Goal: Information Seeking & Learning: Learn about a topic

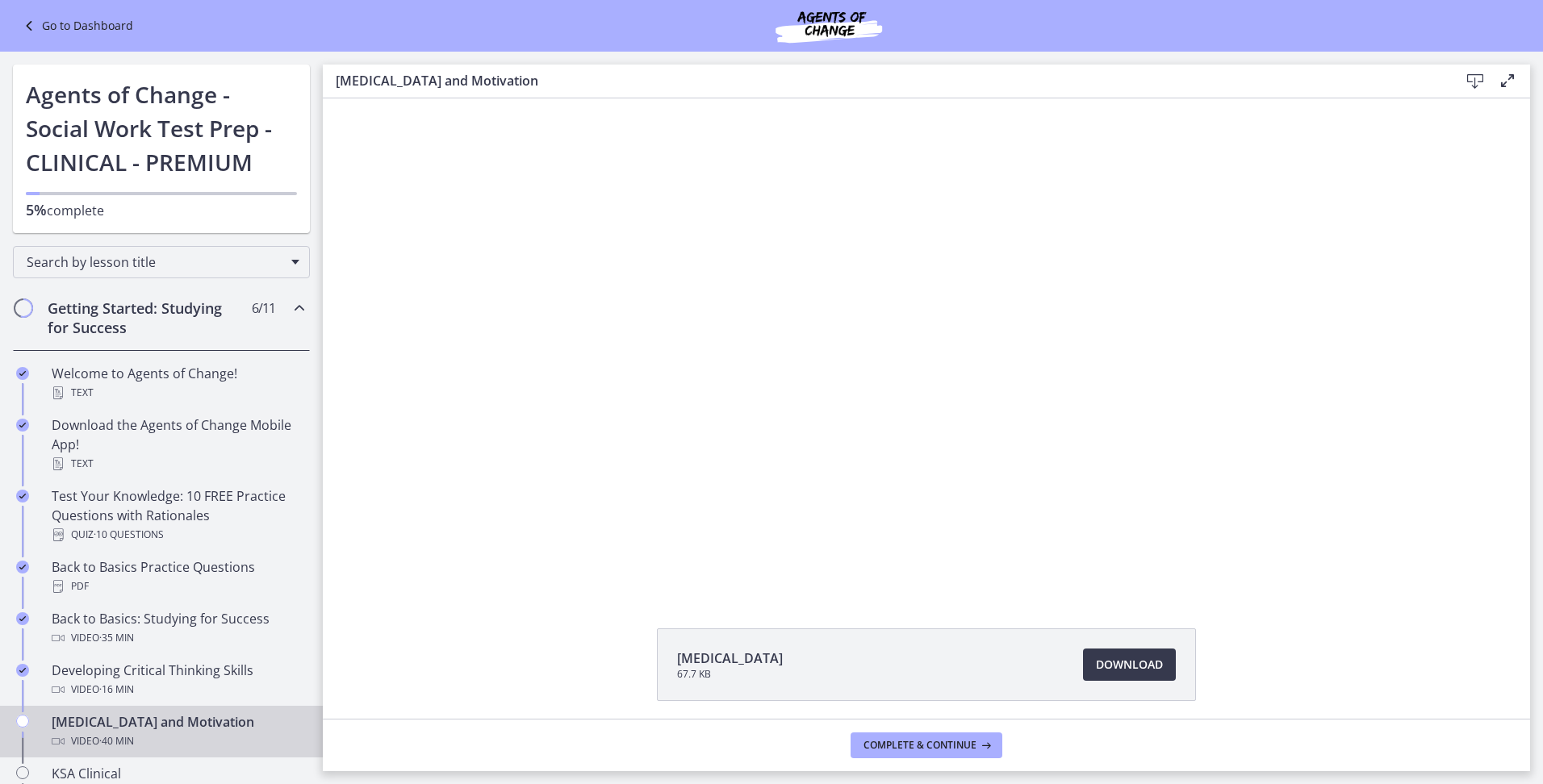
scroll to position [267, 0]
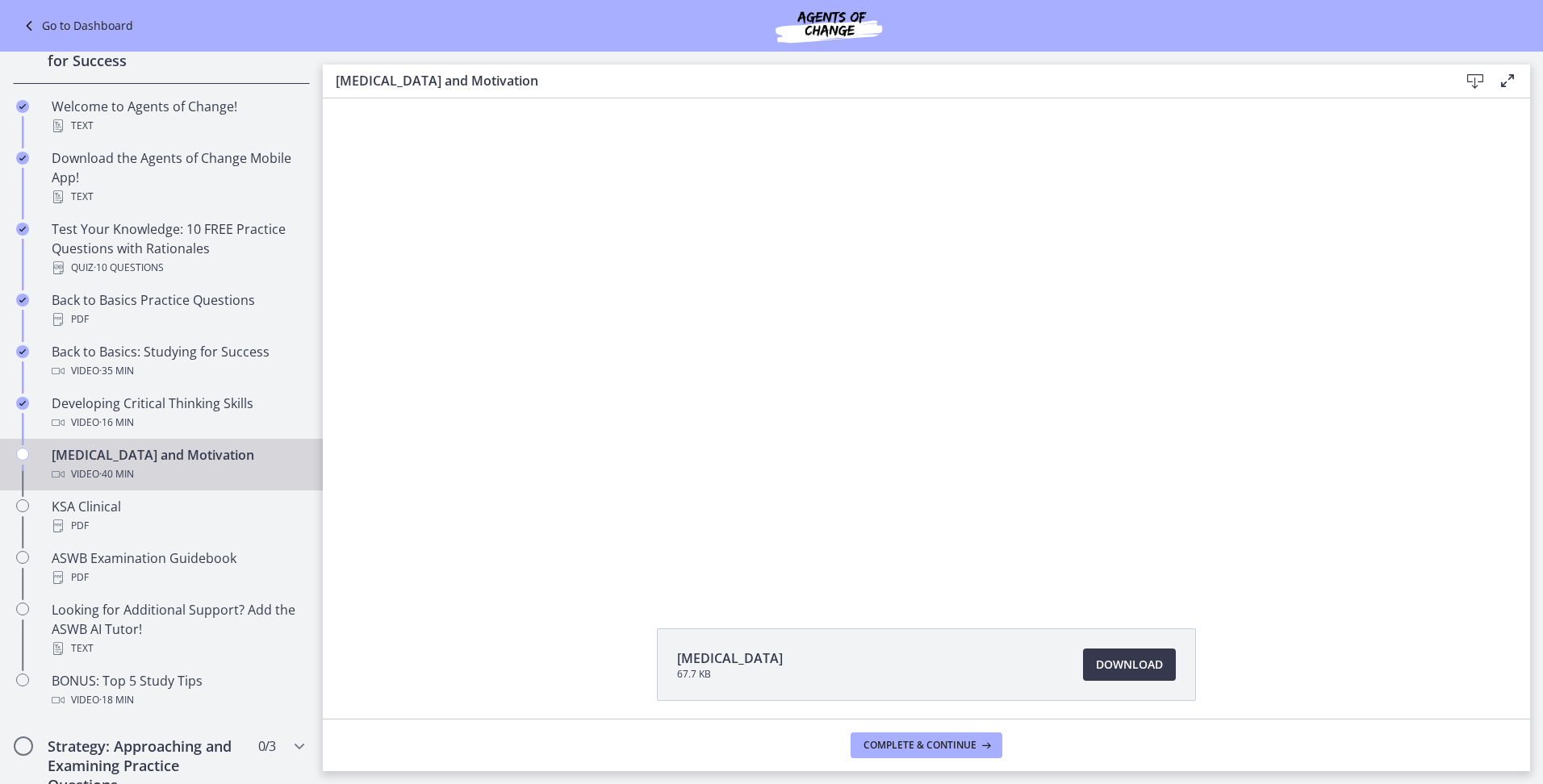
click at [374, 663] on div "[MEDICAL_DATA] 67.7 KB Download Opens in a new window" at bounding box center [926, 703] width 1207 height 150
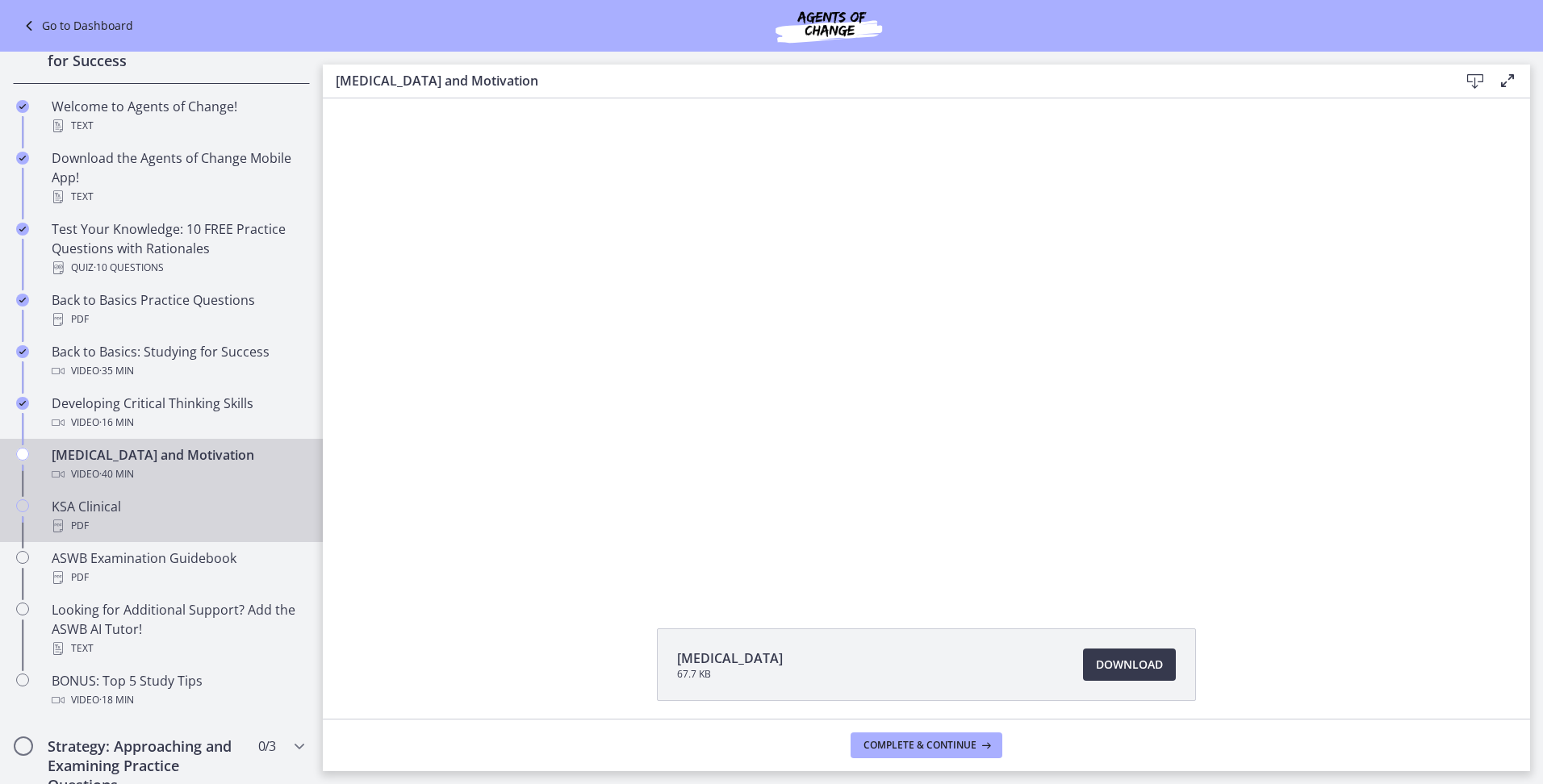
click at [92, 522] on div "PDF" at bounding box center [177, 526] width 252 height 19
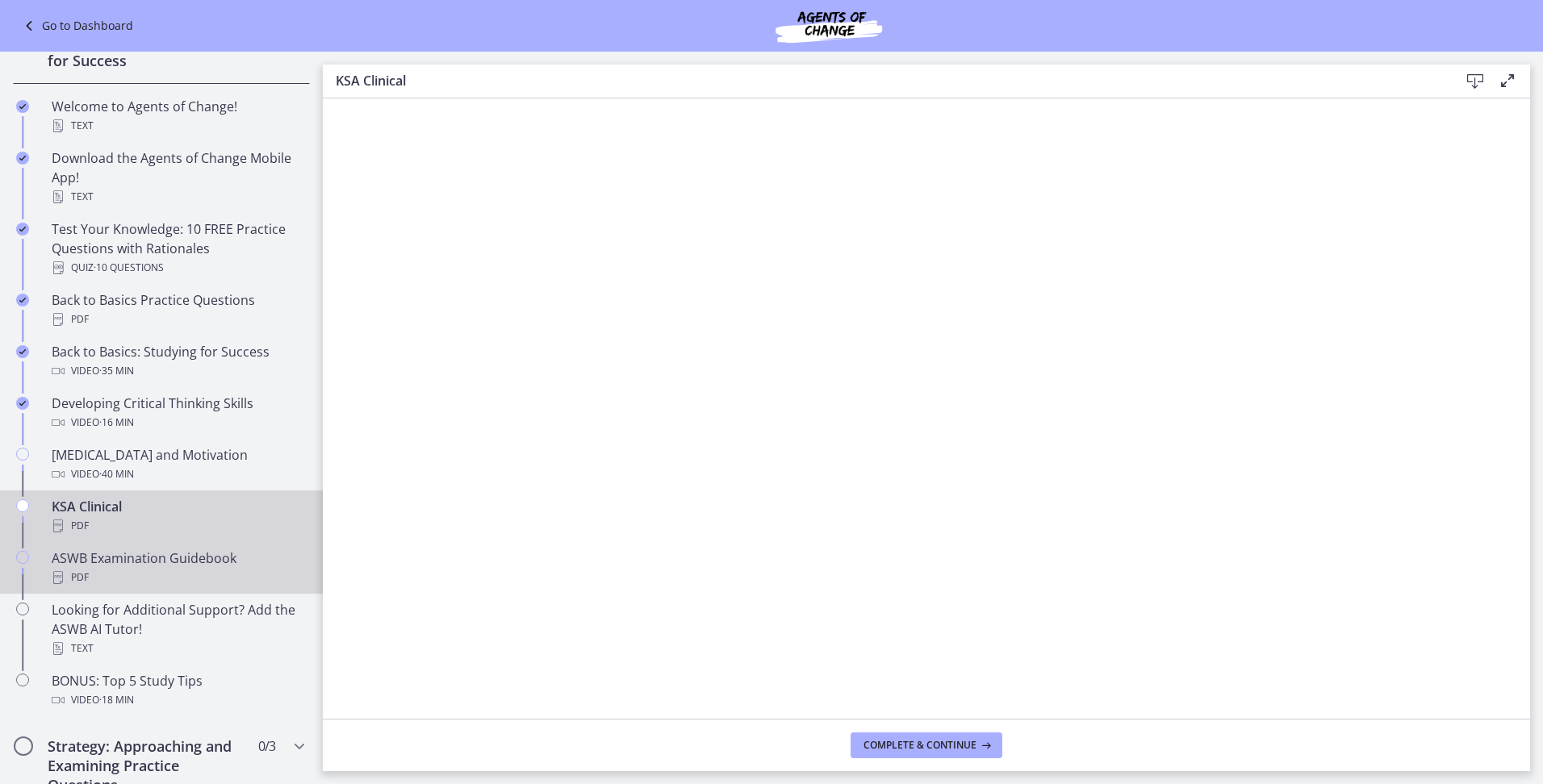
click at [189, 580] on div "PDF" at bounding box center [177, 577] width 252 height 19
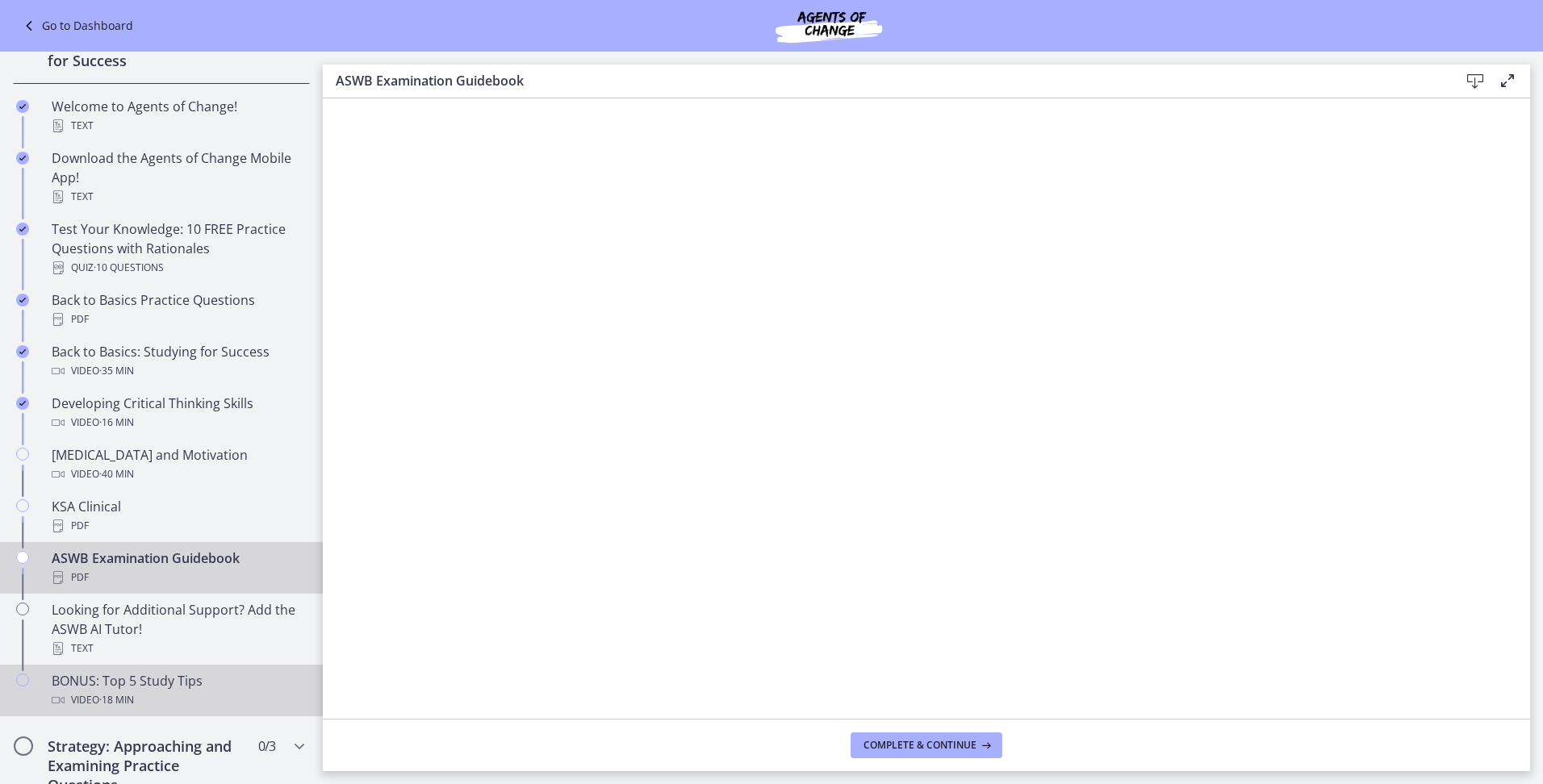
click at [141, 673] on div "BONUS: Top 5 Study Tips Video · 18 min" at bounding box center [177, 691] width 252 height 39
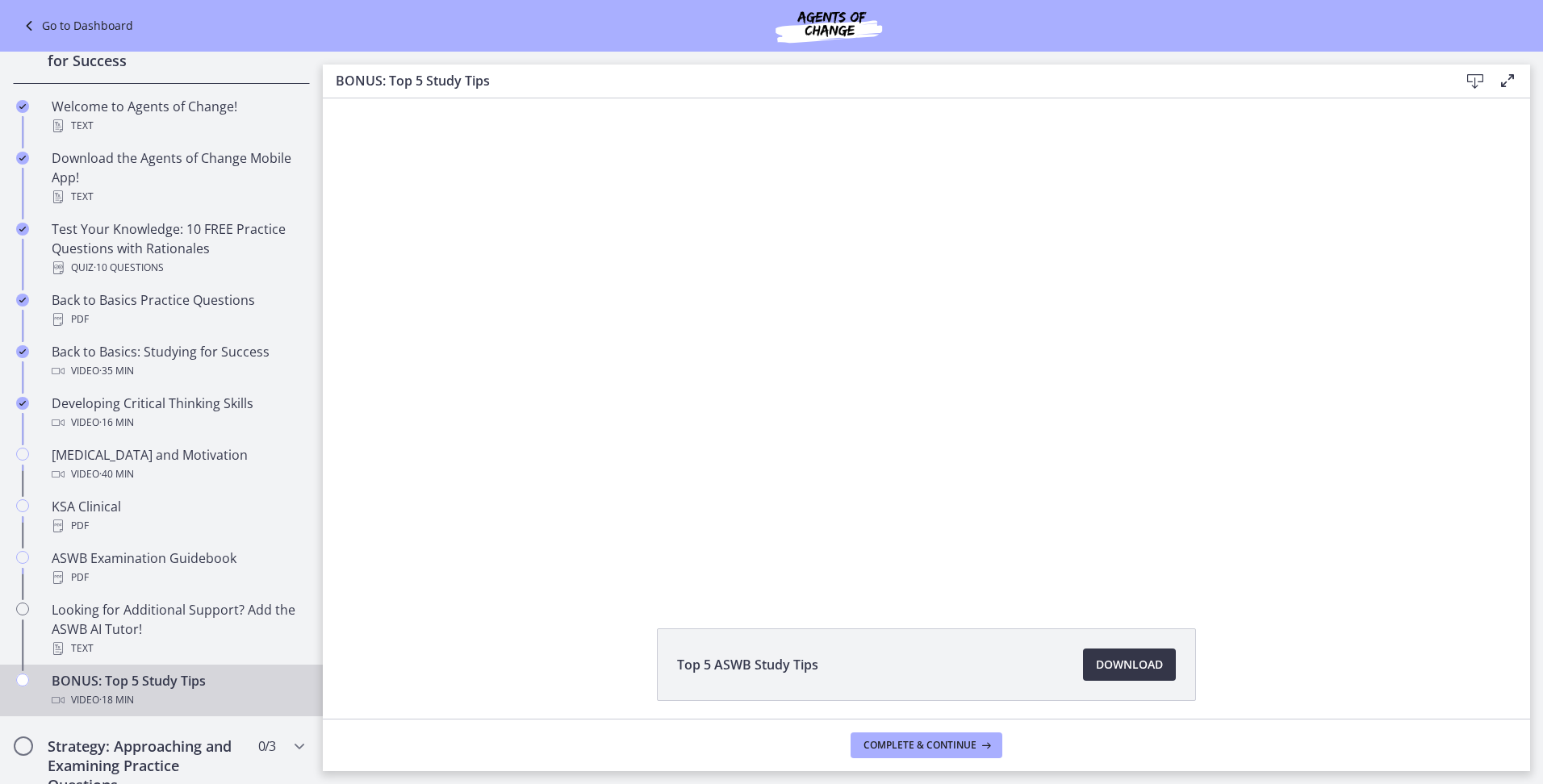
click at [1107, 661] on span "Download Opens in a new window" at bounding box center [1130, 665] width 67 height 19
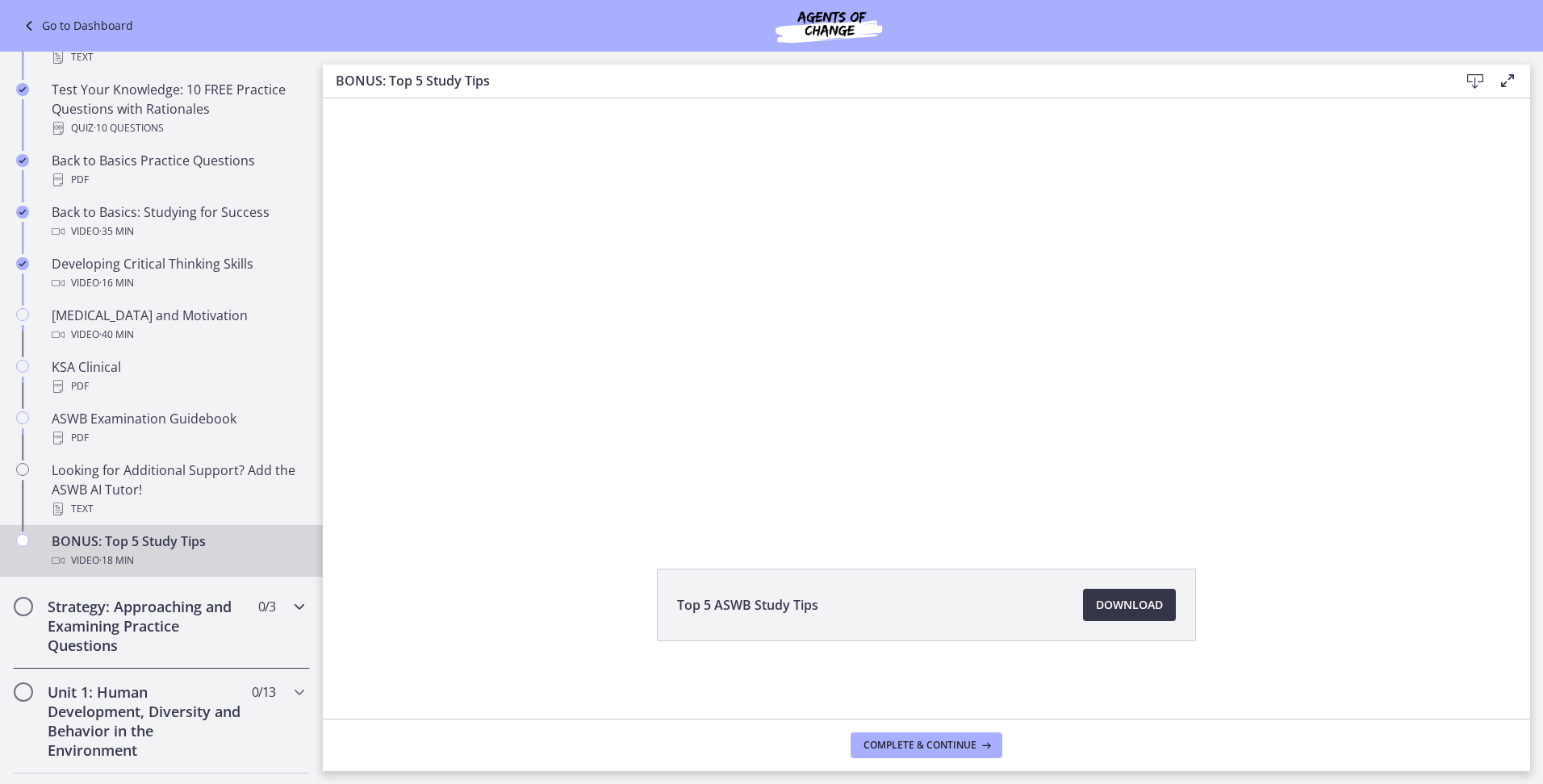
scroll to position [428, 0]
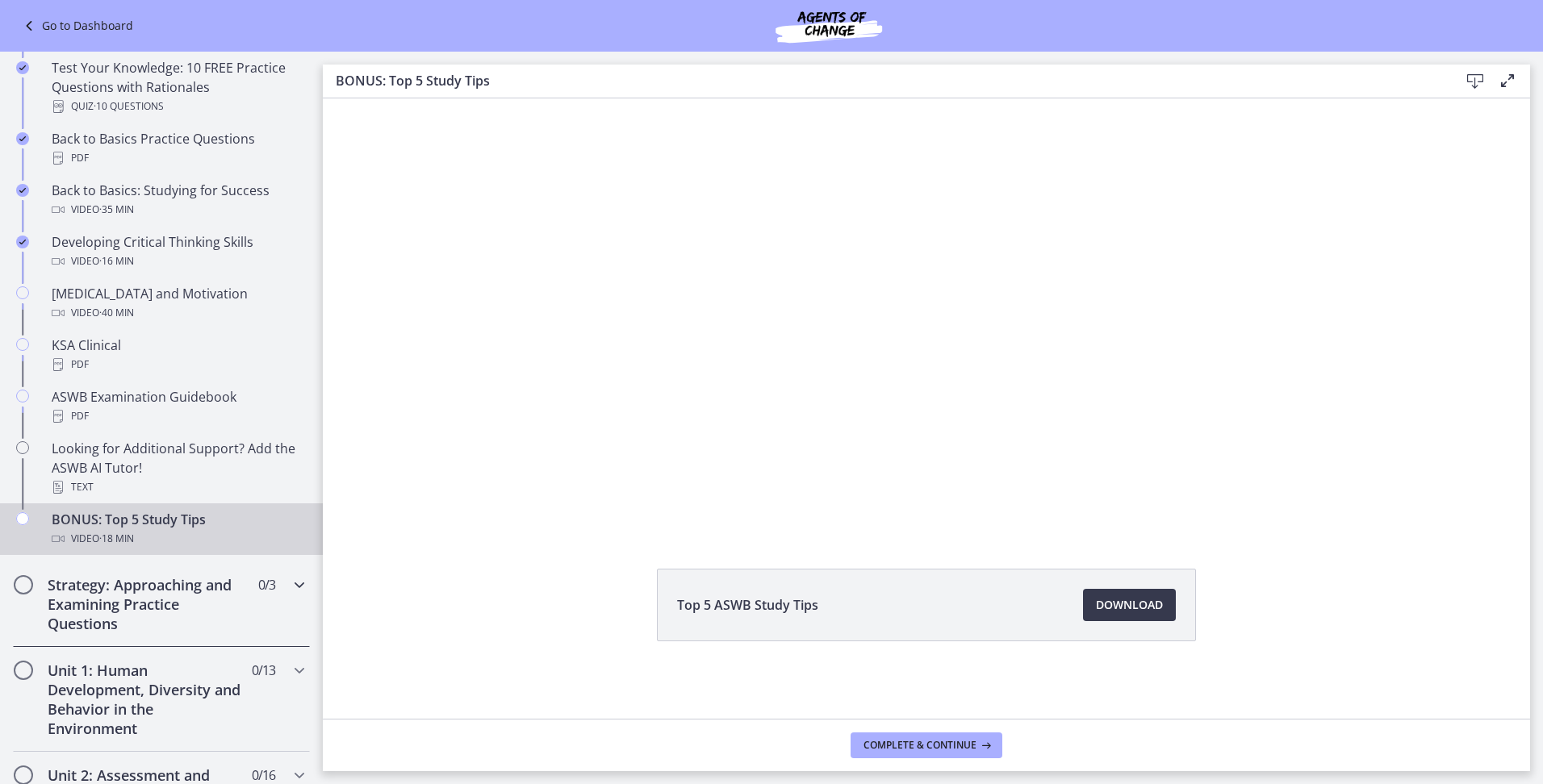
drag, startPoint x: 202, startPoint y: 612, endPoint x: 200, endPoint y: 600, distance: 12.2
click at [201, 611] on h2 "Strategy: Approaching and Examining Practice Questions" at bounding box center [146, 604] width 197 height 58
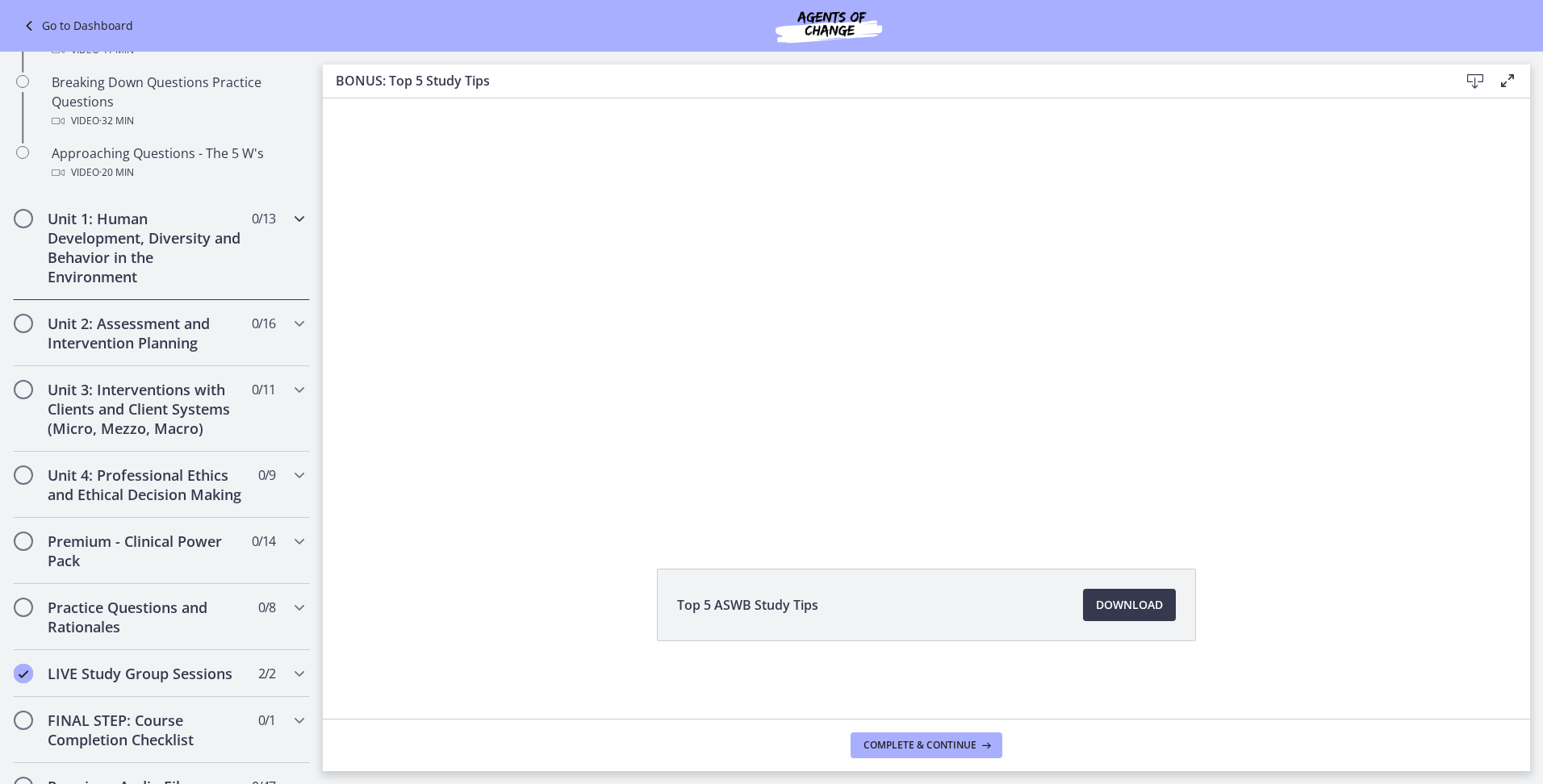
click at [290, 212] on icon "Chapters" at bounding box center [300, 219] width 19 height 19
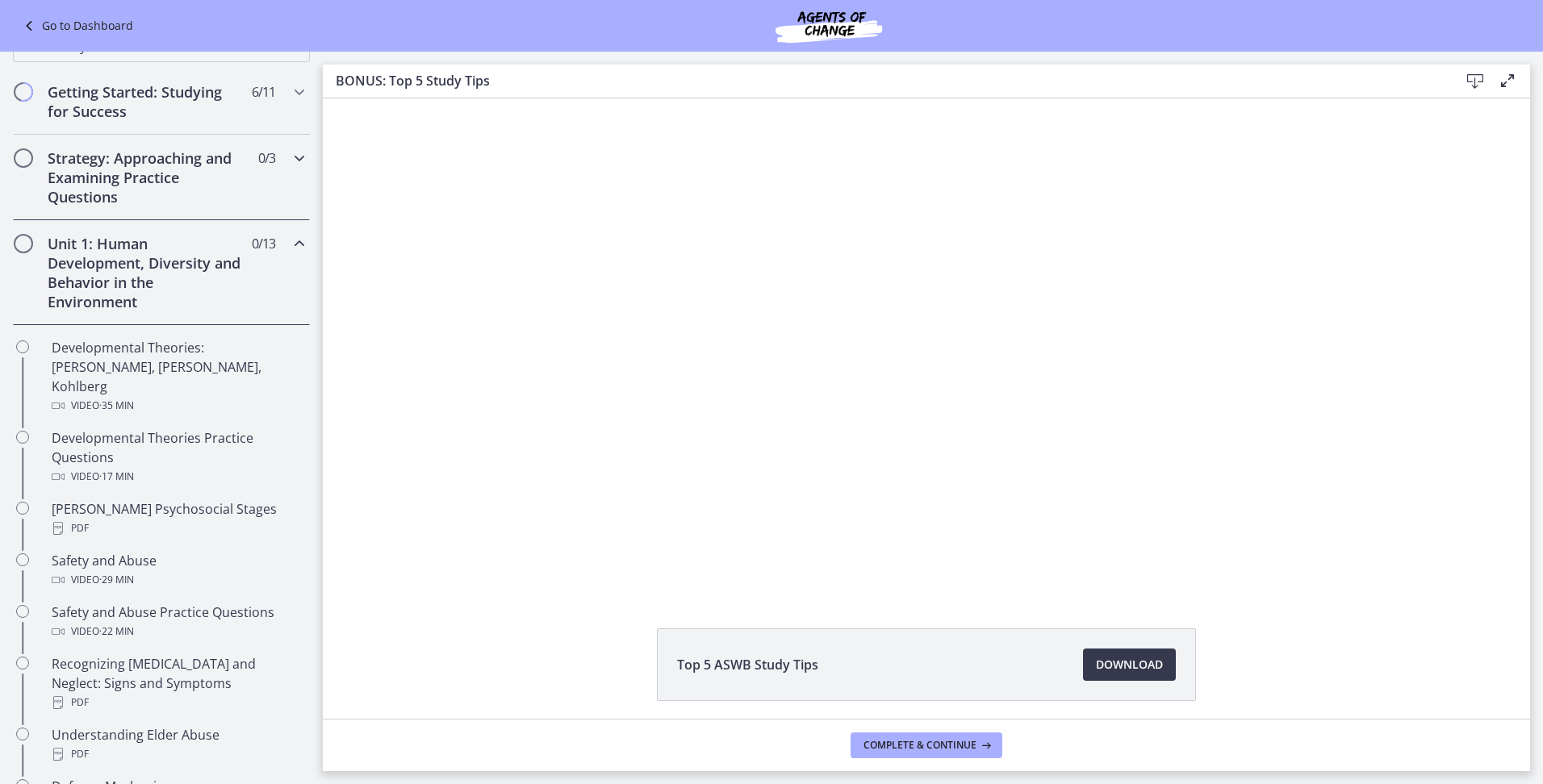
scroll to position [186, 0]
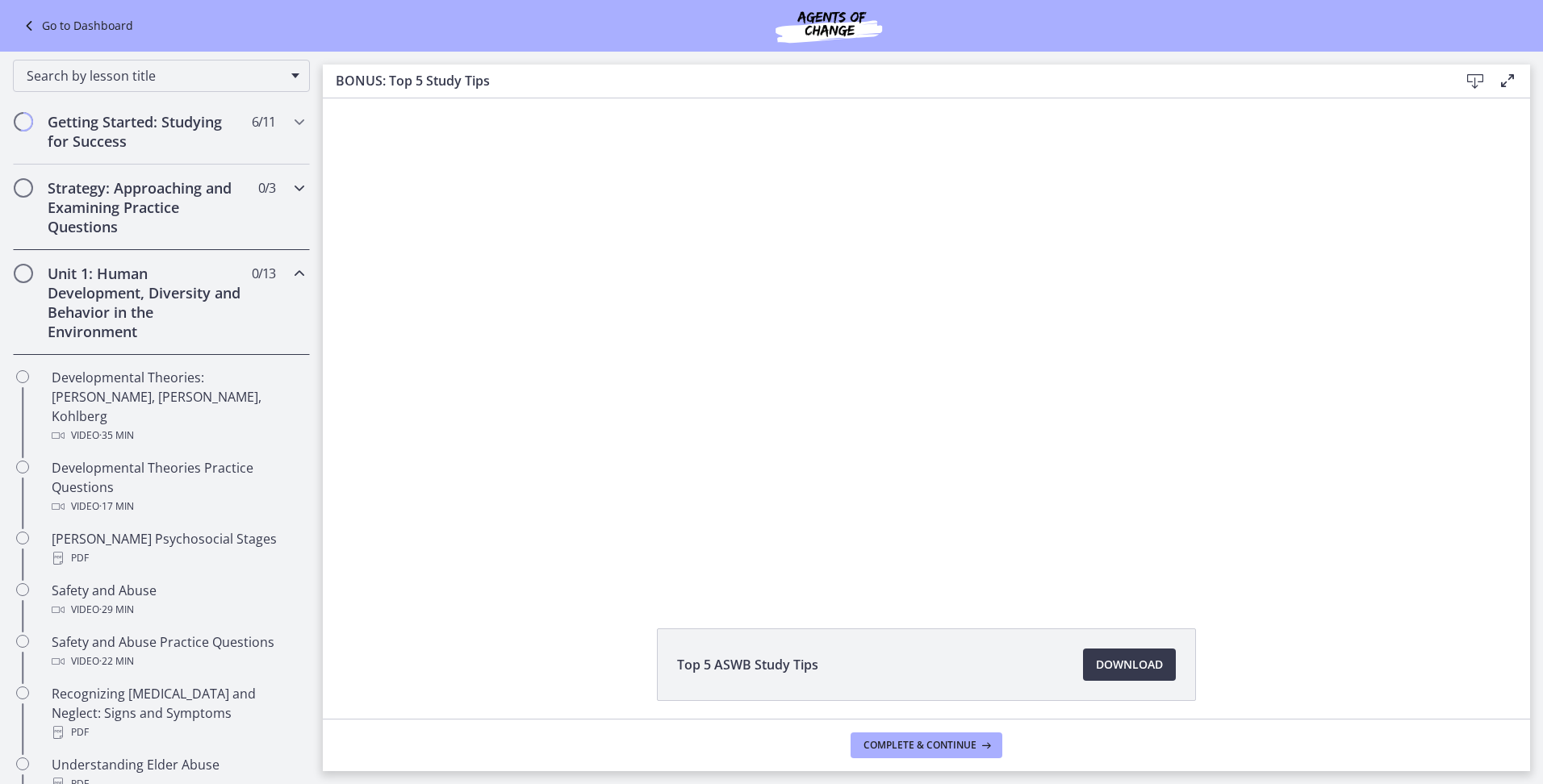
click at [267, 177] on div "Strategy: Approaching and Examining Practice Questions 0 / 3 Completed" at bounding box center [161, 207] width 297 height 86
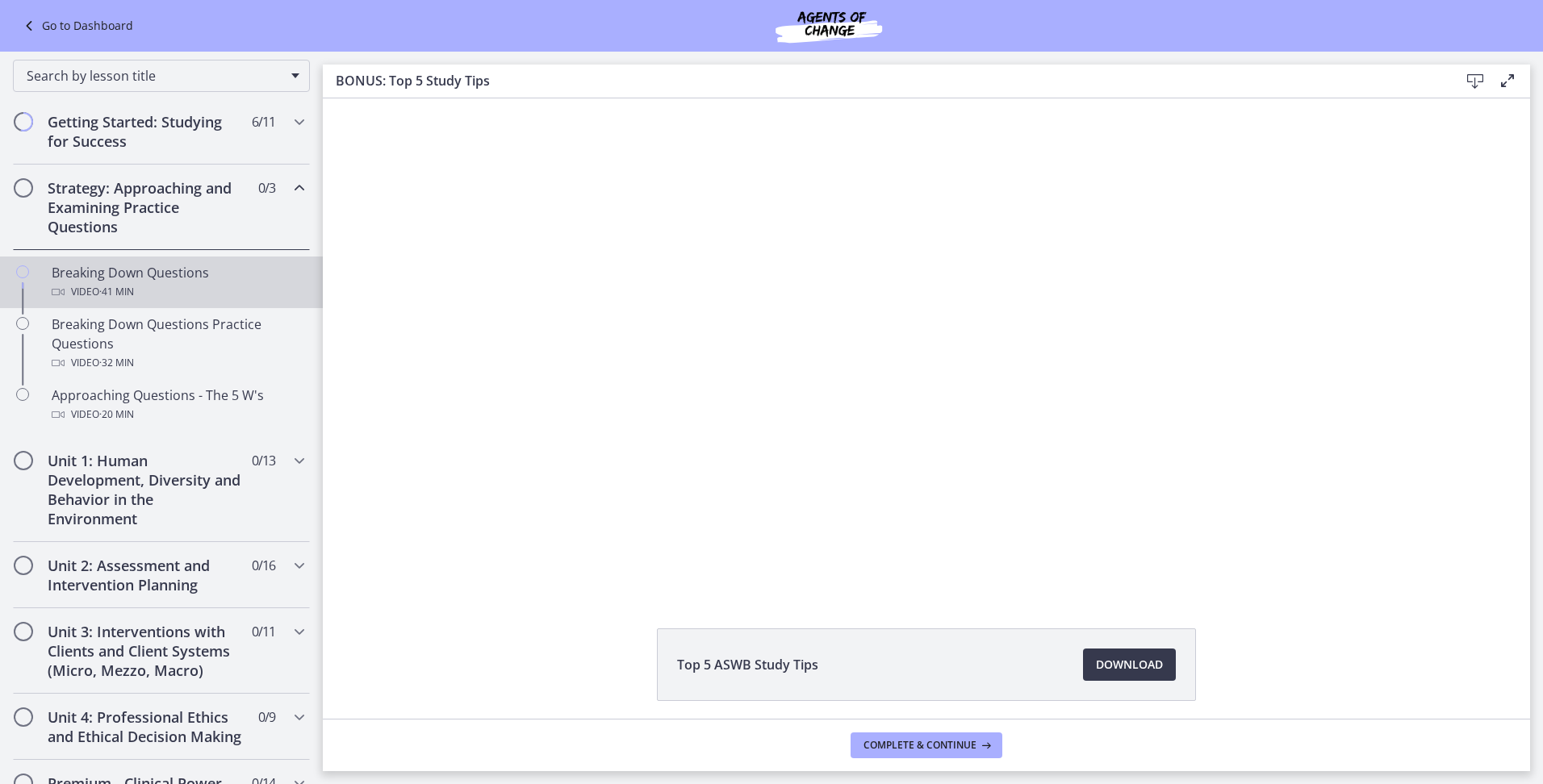
click at [184, 279] on div "Breaking Down Questions Video · 41 min" at bounding box center [177, 283] width 252 height 39
click at [1152, 669] on span "Download Opens in a new window" at bounding box center [1130, 665] width 67 height 19
